Goal: Navigation & Orientation: Find specific page/section

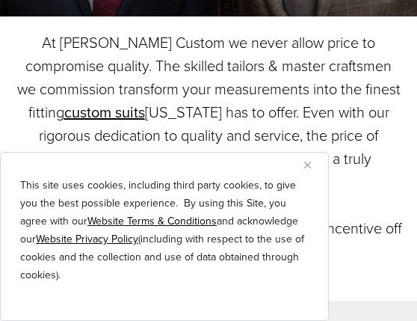
click at [289, 166] on div "This site uses cookies, including third party cookies, to give you the best pos…" at bounding box center [164, 236] width 329 height 169
click at [292, 165] on div "This site uses cookies, including third party cookies, to give you the best pos…" at bounding box center [164, 236] width 329 height 169
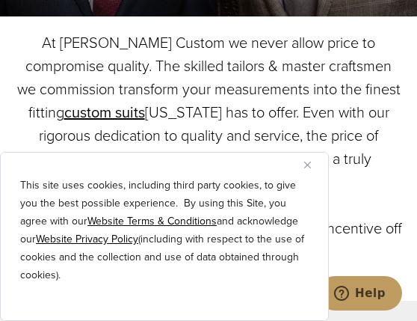
click at [304, 165] on img "Close" at bounding box center [307, 165] width 7 height 7
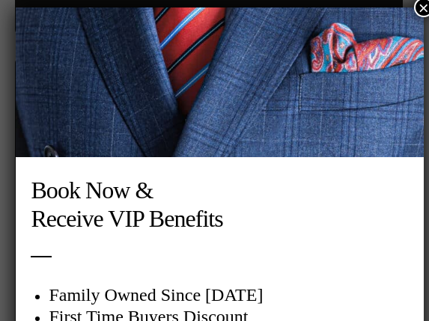
scroll to position [7, 0]
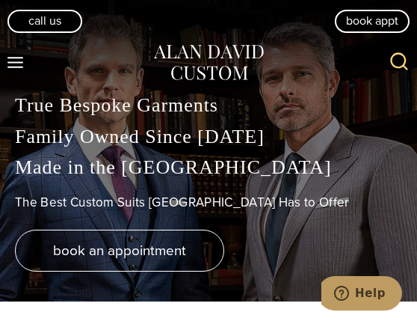
click at [16, 62] on icon "Open menu" at bounding box center [15, 62] width 16 height 11
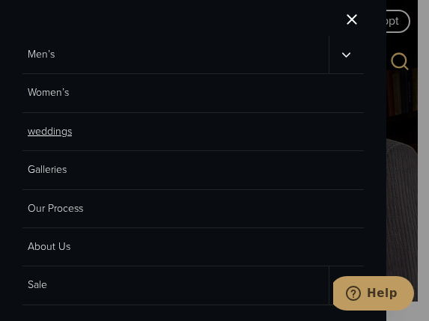
click at [40, 133] on link "weddings" at bounding box center [192, 132] width 341 height 38
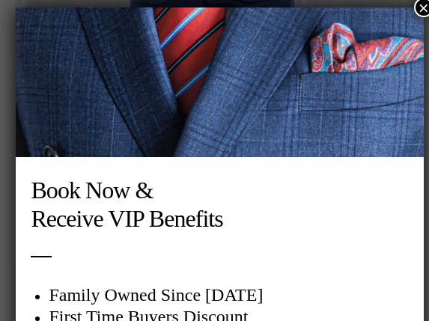
scroll to position [7, 0]
